Goal: Use online tool/utility: Utilize a website feature to perform a specific function

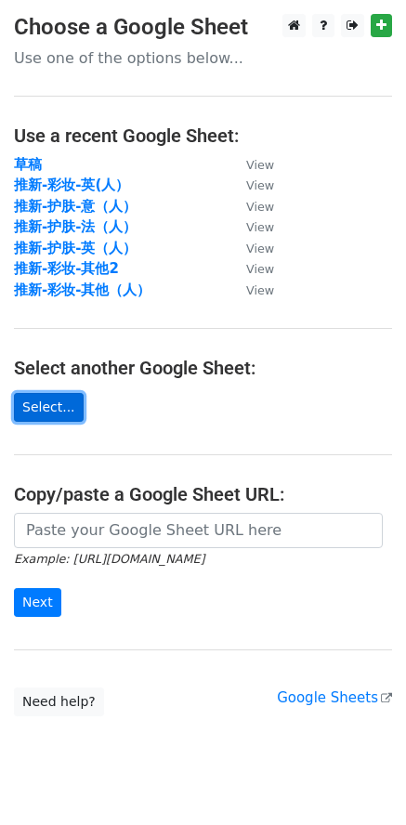
click at [70, 413] on link "Select..." at bounding box center [49, 407] width 70 height 29
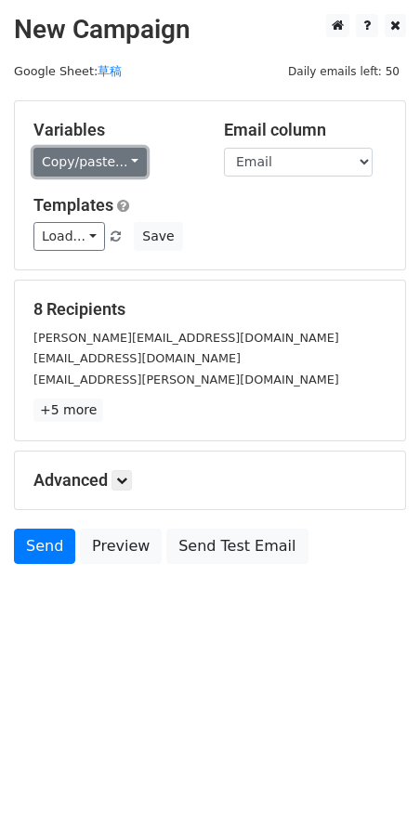
click at [107, 162] on link "Copy/paste..." at bounding box center [89, 162] width 113 height 29
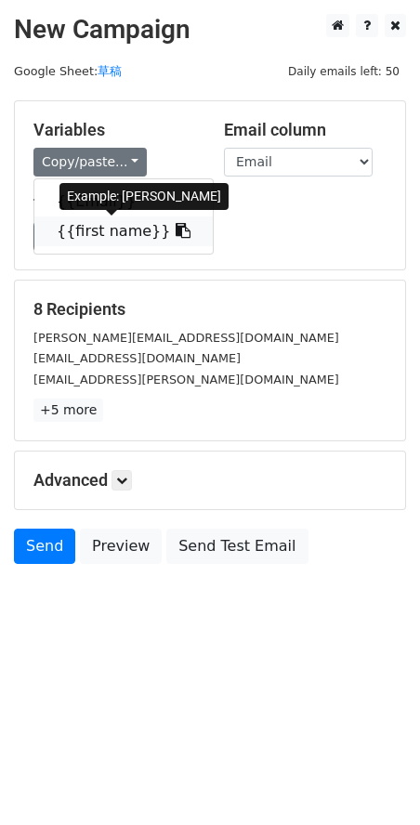
click at [99, 225] on link "{{first name}}" at bounding box center [123, 232] width 178 height 30
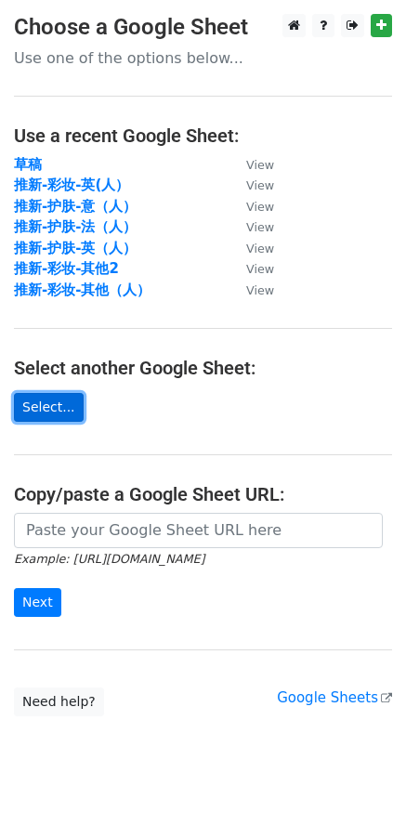
click at [68, 405] on link "Select..." at bounding box center [49, 407] width 70 height 29
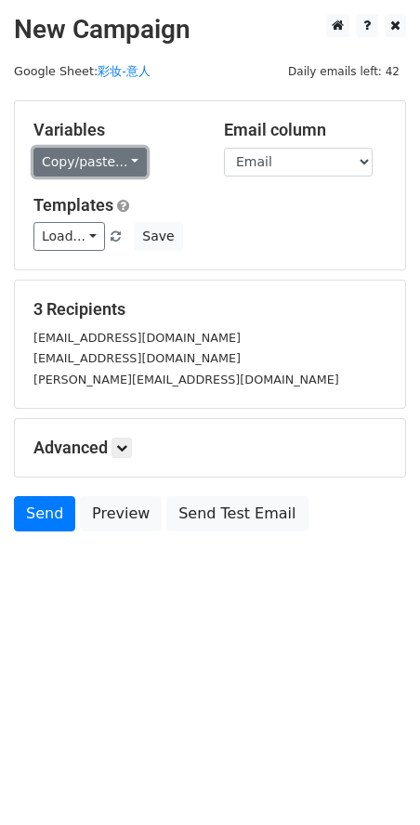
click at [99, 158] on link "Copy/paste..." at bounding box center [89, 162] width 113 height 29
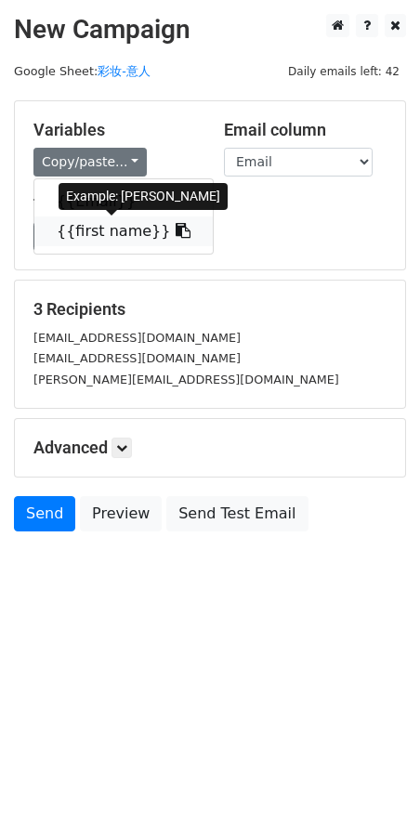
click at [137, 233] on link "{{first name}}" at bounding box center [123, 232] width 178 height 30
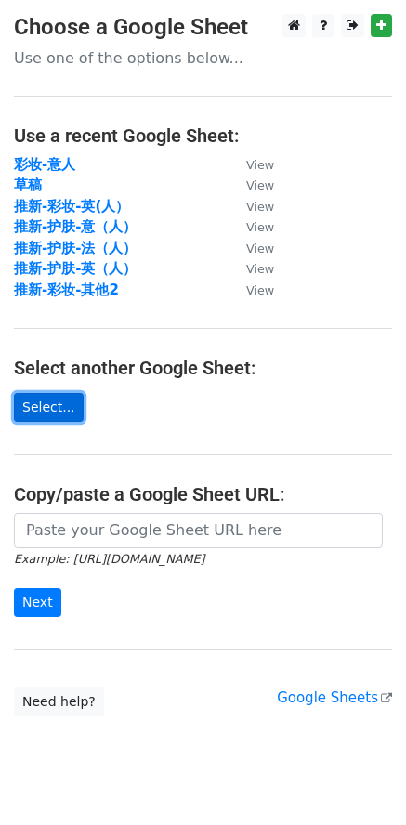
click at [65, 412] on link "Select..." at bounding box center [49, 407] width 70 height 29
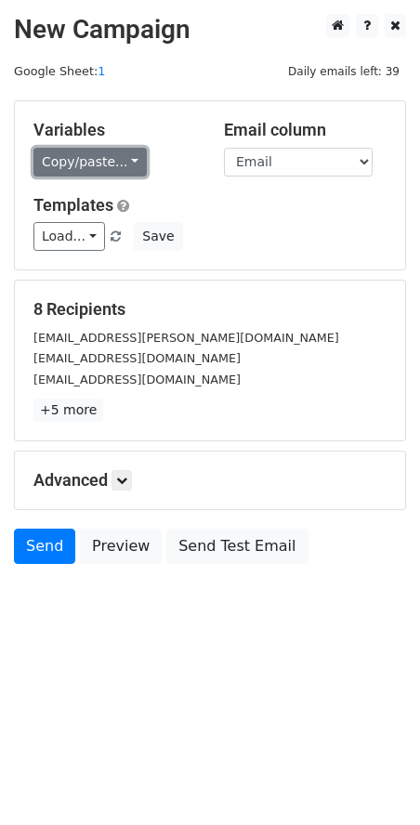
click at [106, 169] on link "Copy/paste..." at bounding box center [89, 162] width 113 height 29
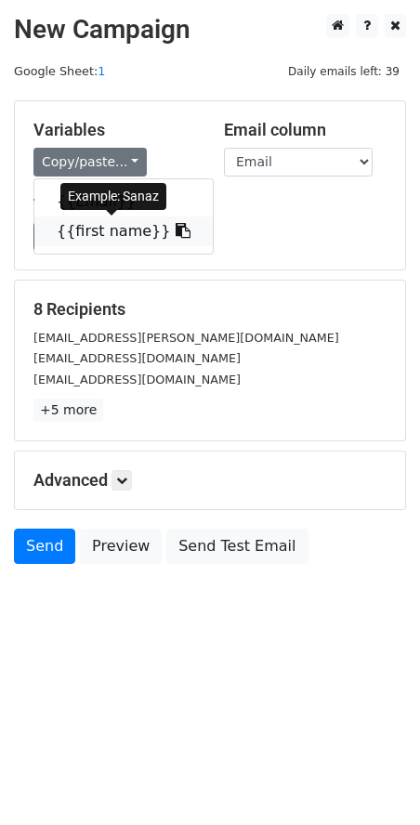
click at [102, 229] on link "{{first name}}" at bounding box center [123, 232] width 178 height 30
